Goal: Find specific page/section: Locate a particular part of the current website

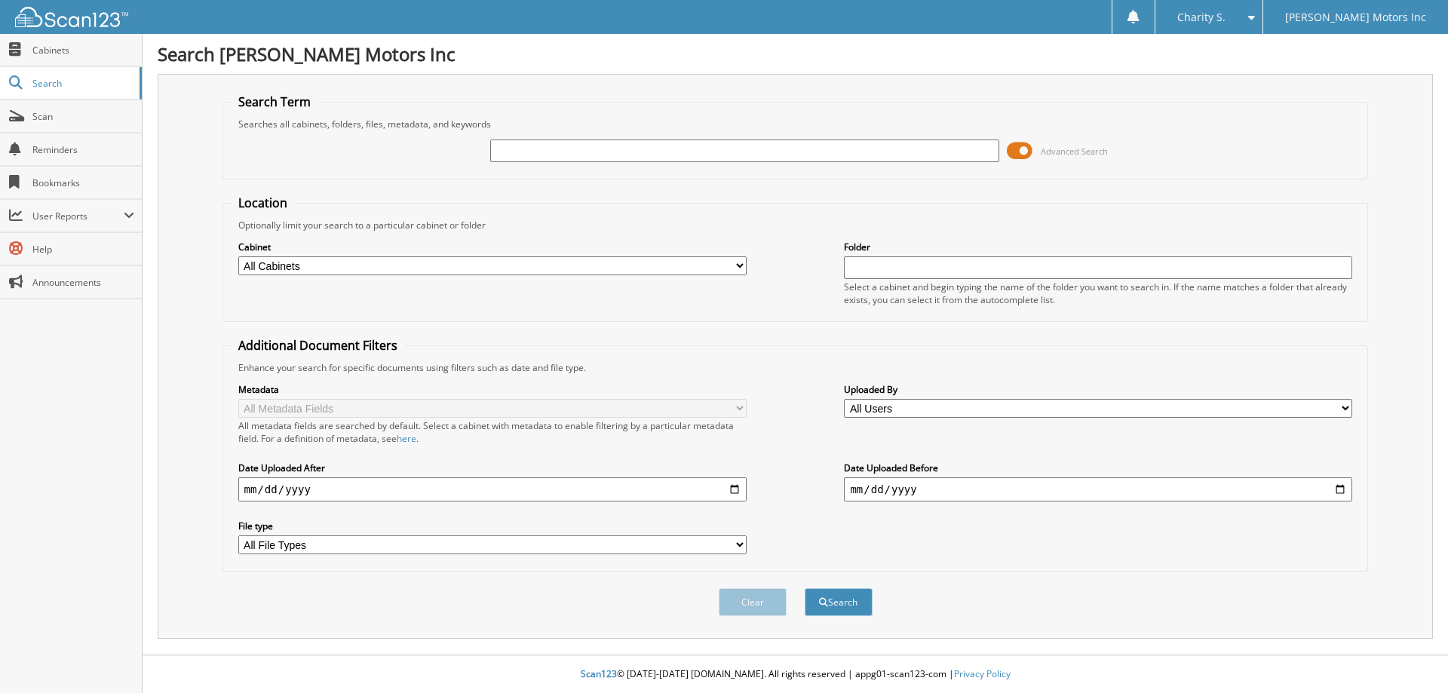
click at [801, 152] on input "text" at bounding box center [744, 151] width 508 height 23
type input "558543"
click at [805, 588] on button "Search" at bounding box center [839, 602] width 68 height 28
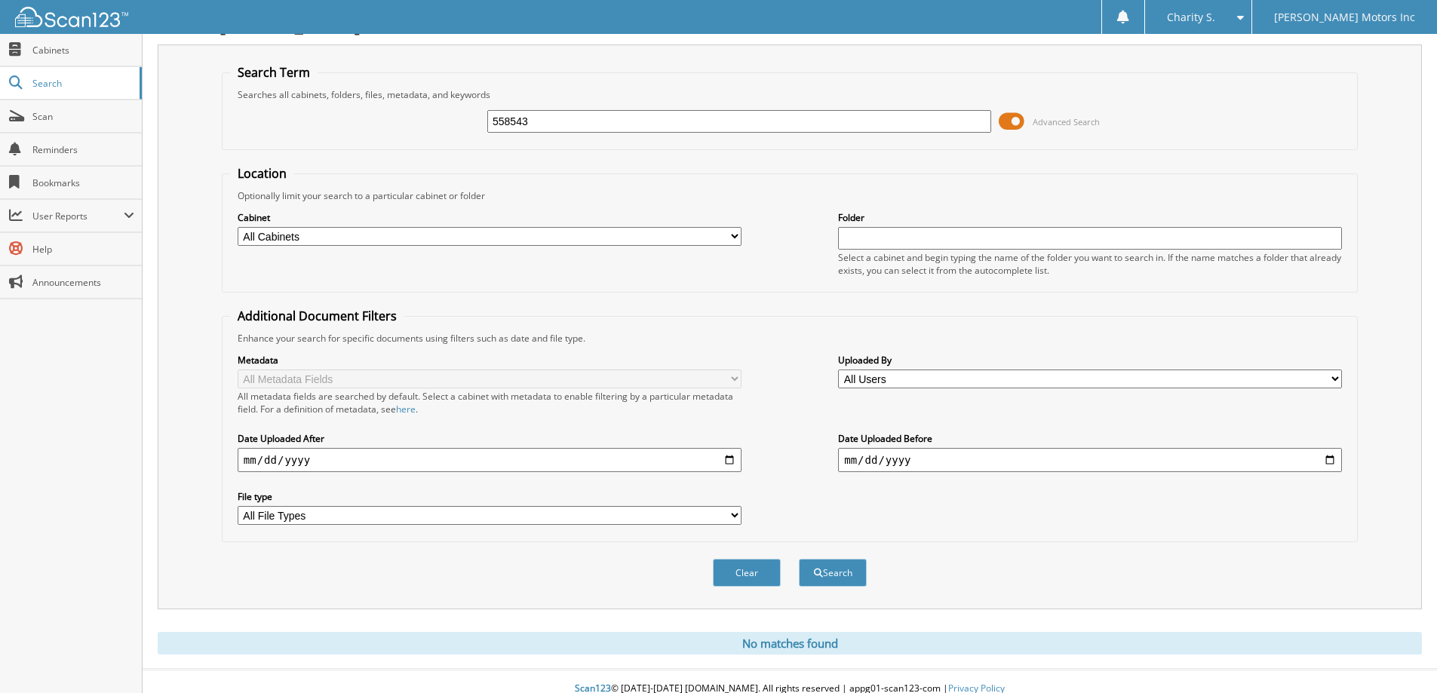
scroll to position [45, 0]
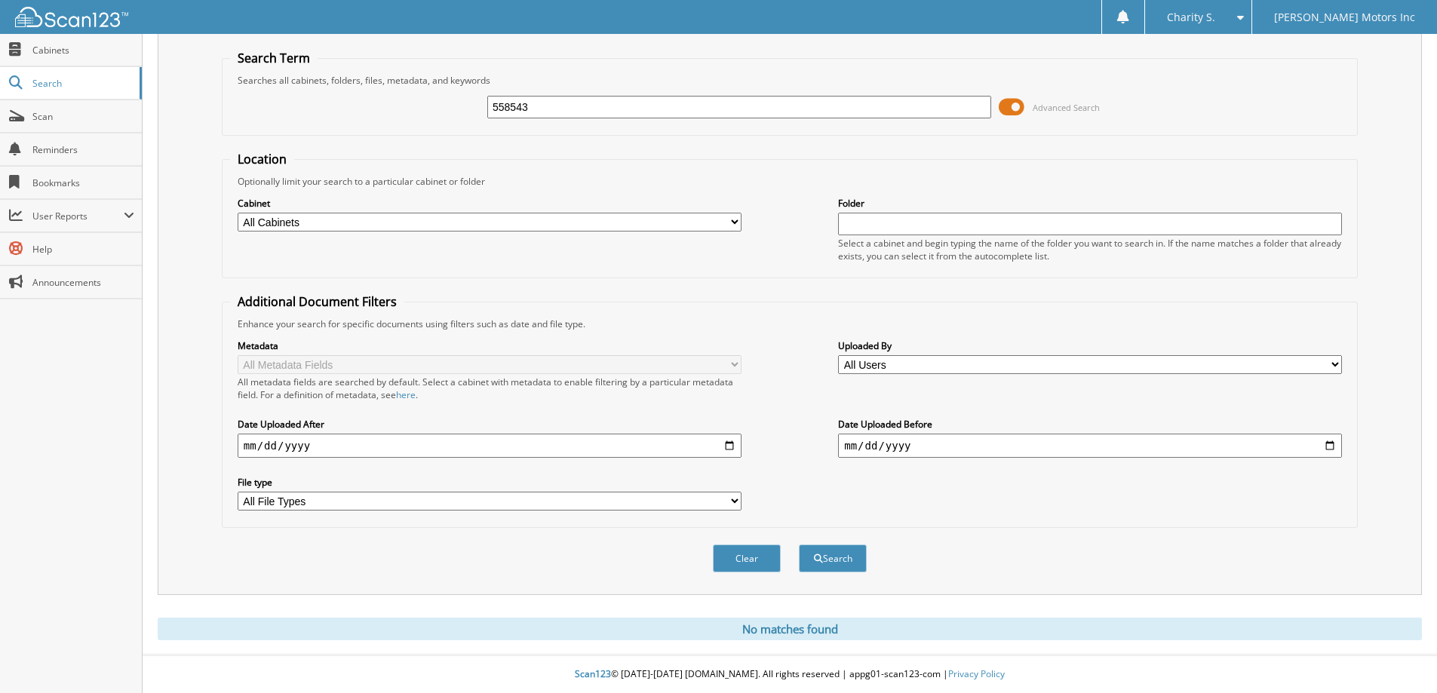
click at [549, 104] on input "558543" at bounding box center [739, 107] width 504 height 23
type input "553779"
click at [799, 545] on button "Search" at bounding box center [833, 559] width 68 height 28
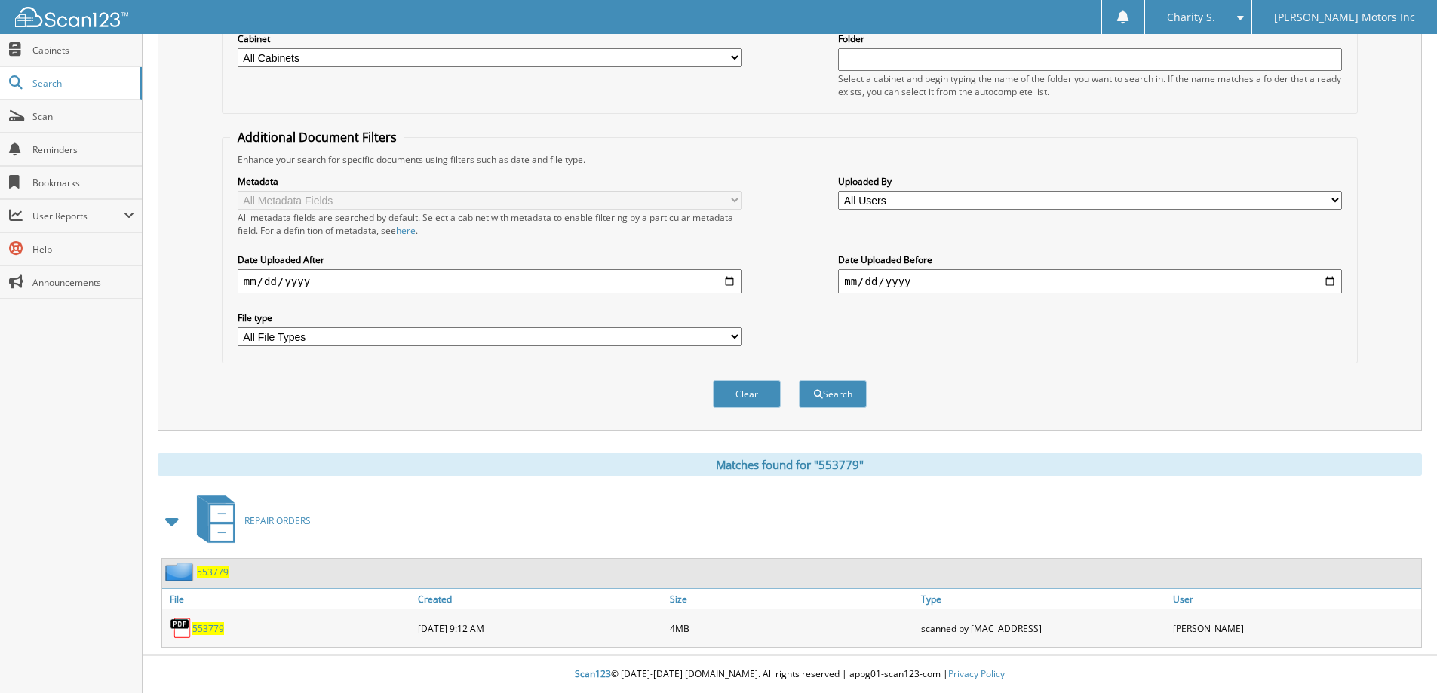
click at [219, 627] on span "553779" at bounding box center [208, 628] width 32 height 13
